Goal: Task Accomplishment & Management: Complete application form

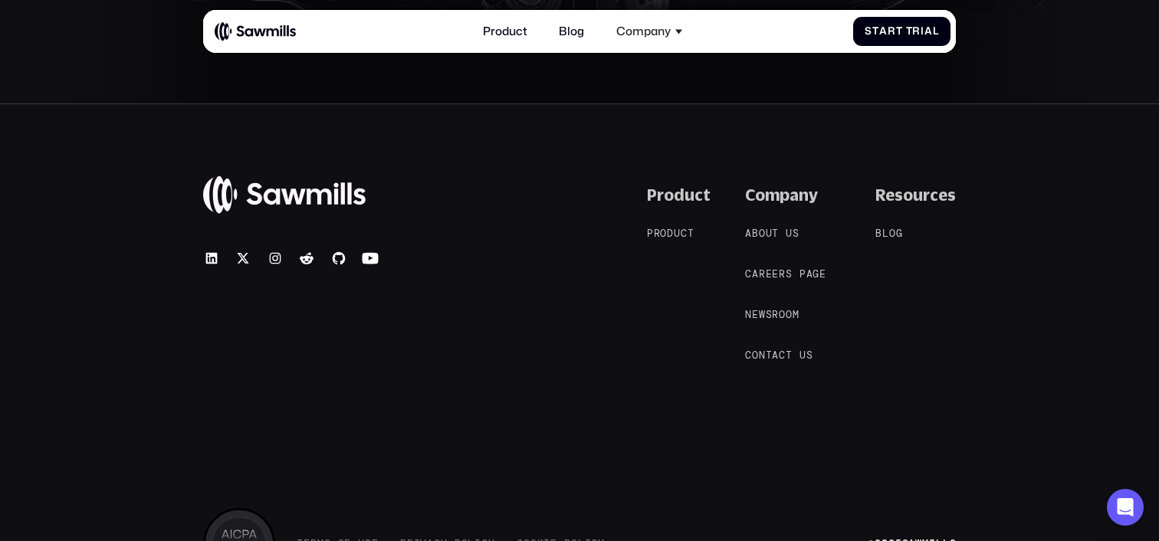
scroll to position [6497, 0]
click at [772, 274] on div "C a r e e r s p a g e C a r e e r s p a g e" at bounding box center [785, 276] width 81 height 12
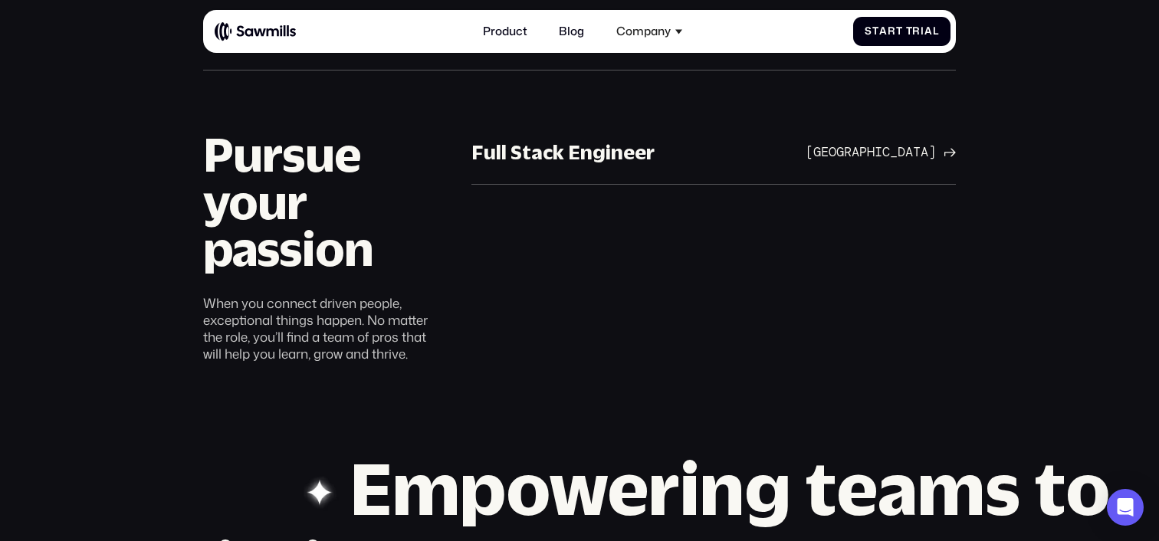
scroll to position [938, 0]
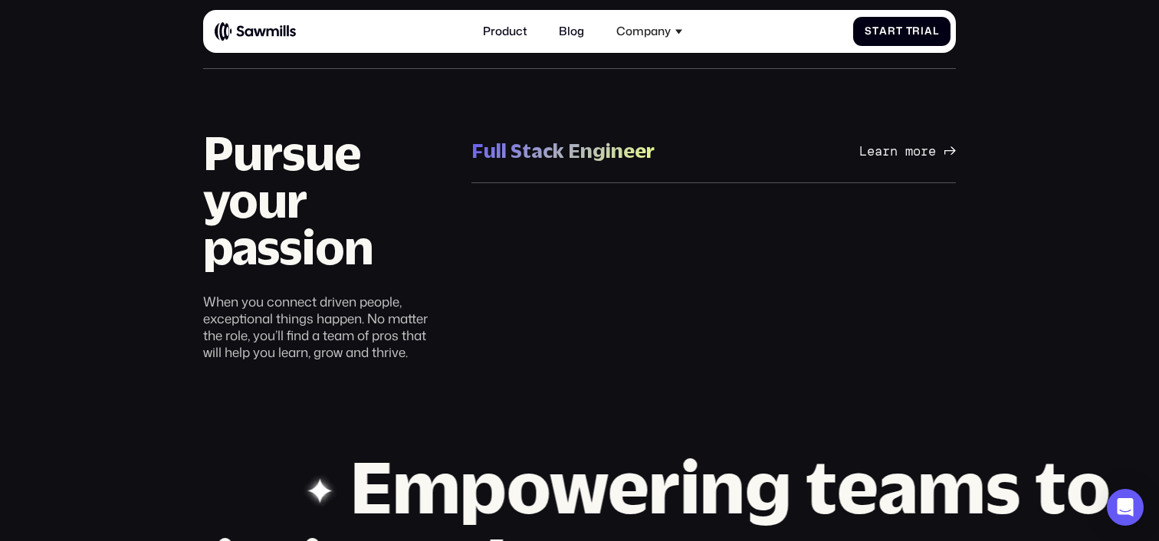
click at [577, 155] on div "Full Stack Engineer" at bounding box center [562, 150] width 183 height 26
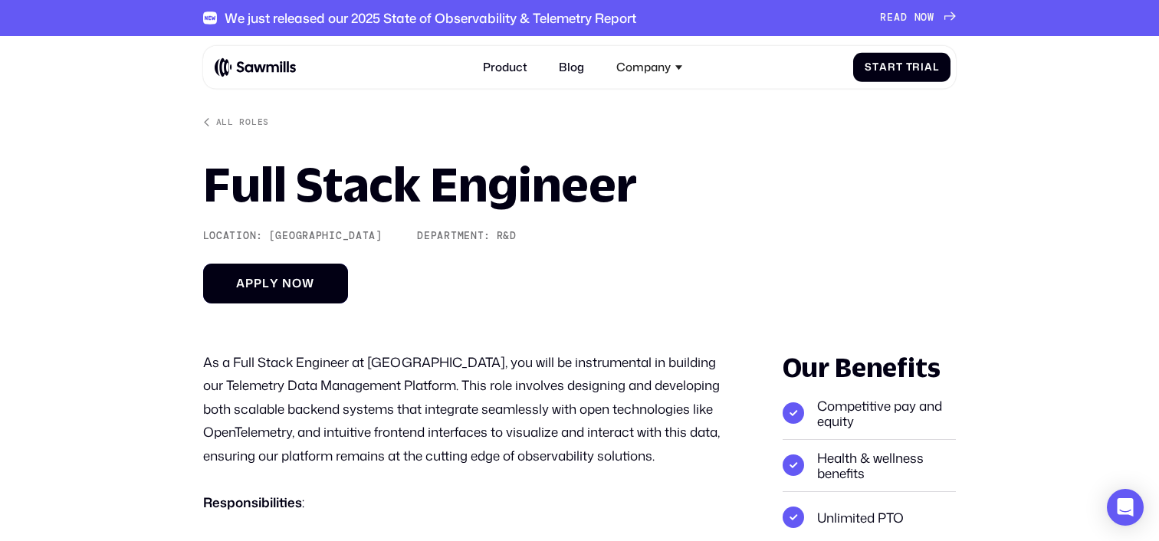
click at [246, 280] on span "p" at bounding box center [249, 284] width 8 height 14
